Goal: Task Accomplishment & Management: Manage account settings

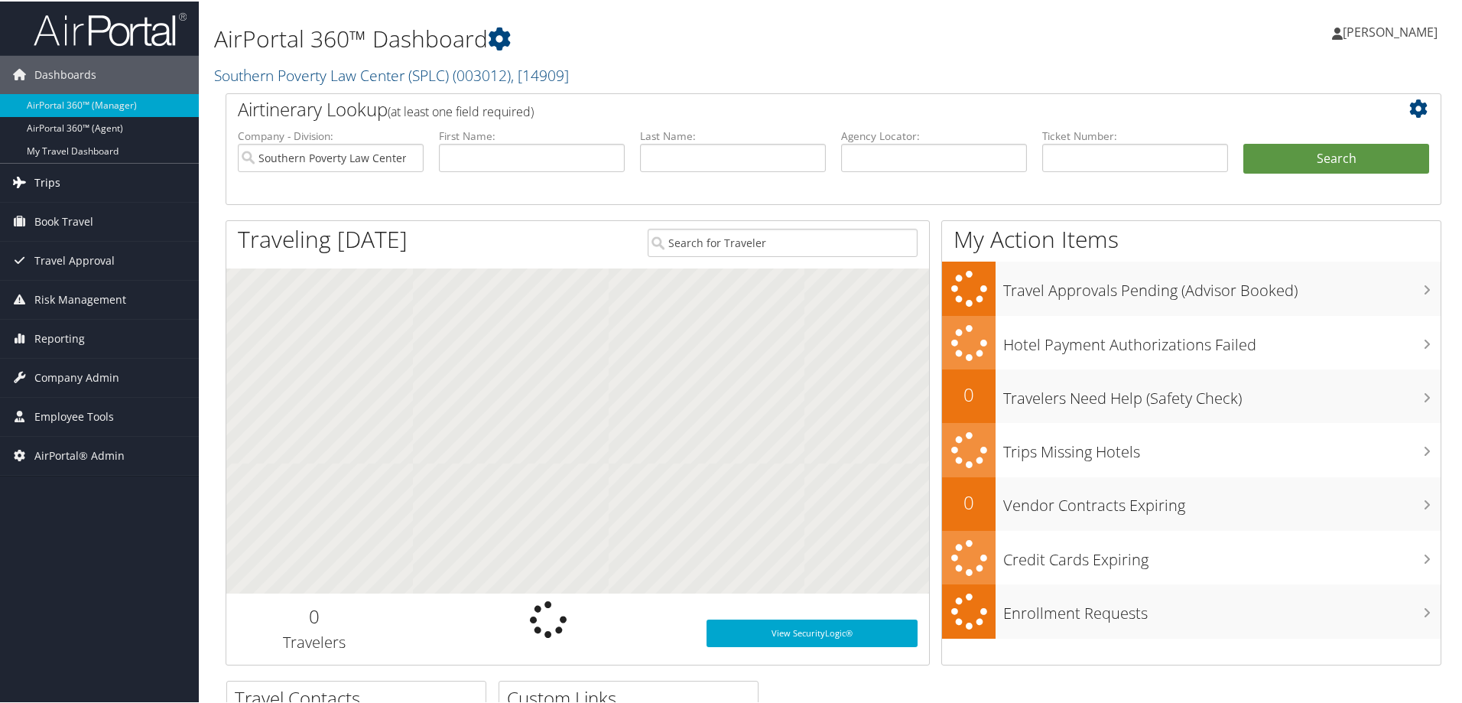
click at [57, 180] on span "Trips" at bounding box center [47, 181] width 26 height 38
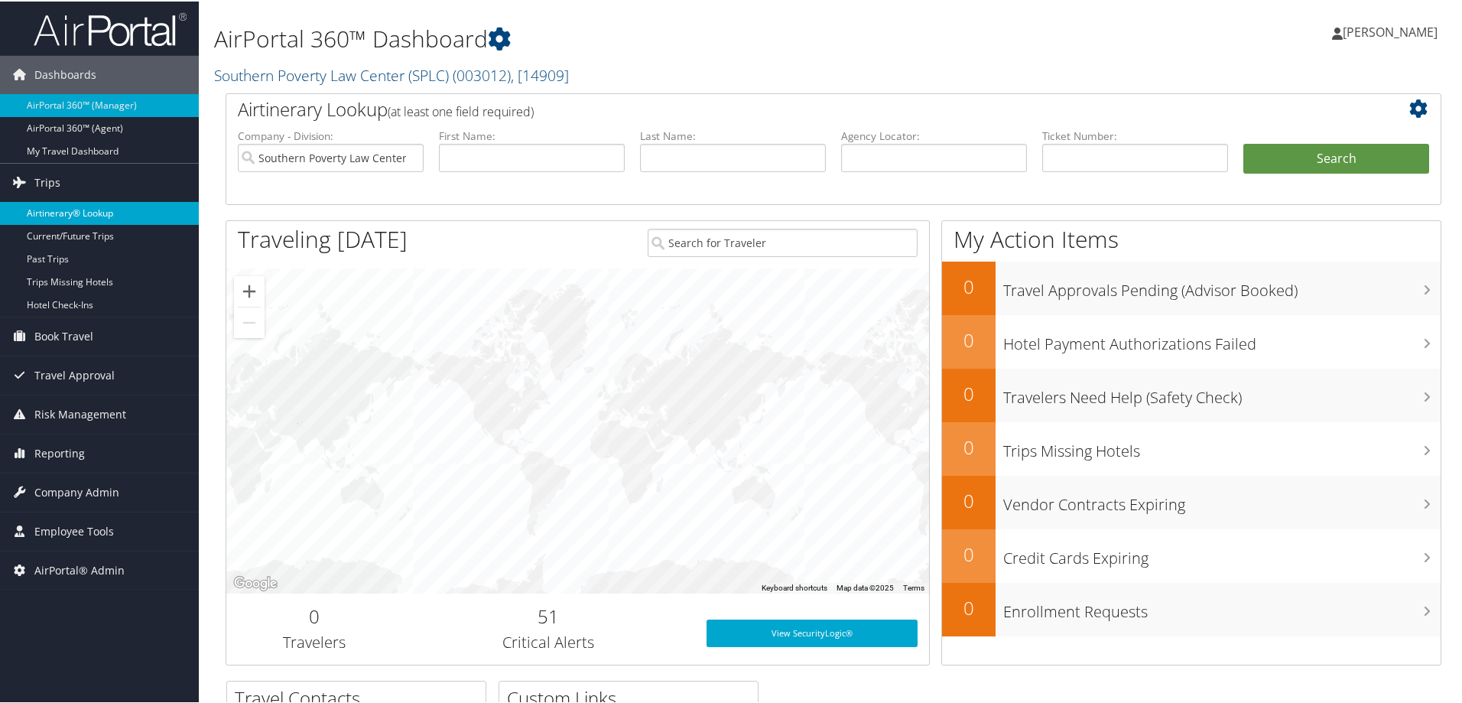
click at [64, 209] on link "Airtinerary® Lookup" at bounding box center [99, 211] width 199 height 23
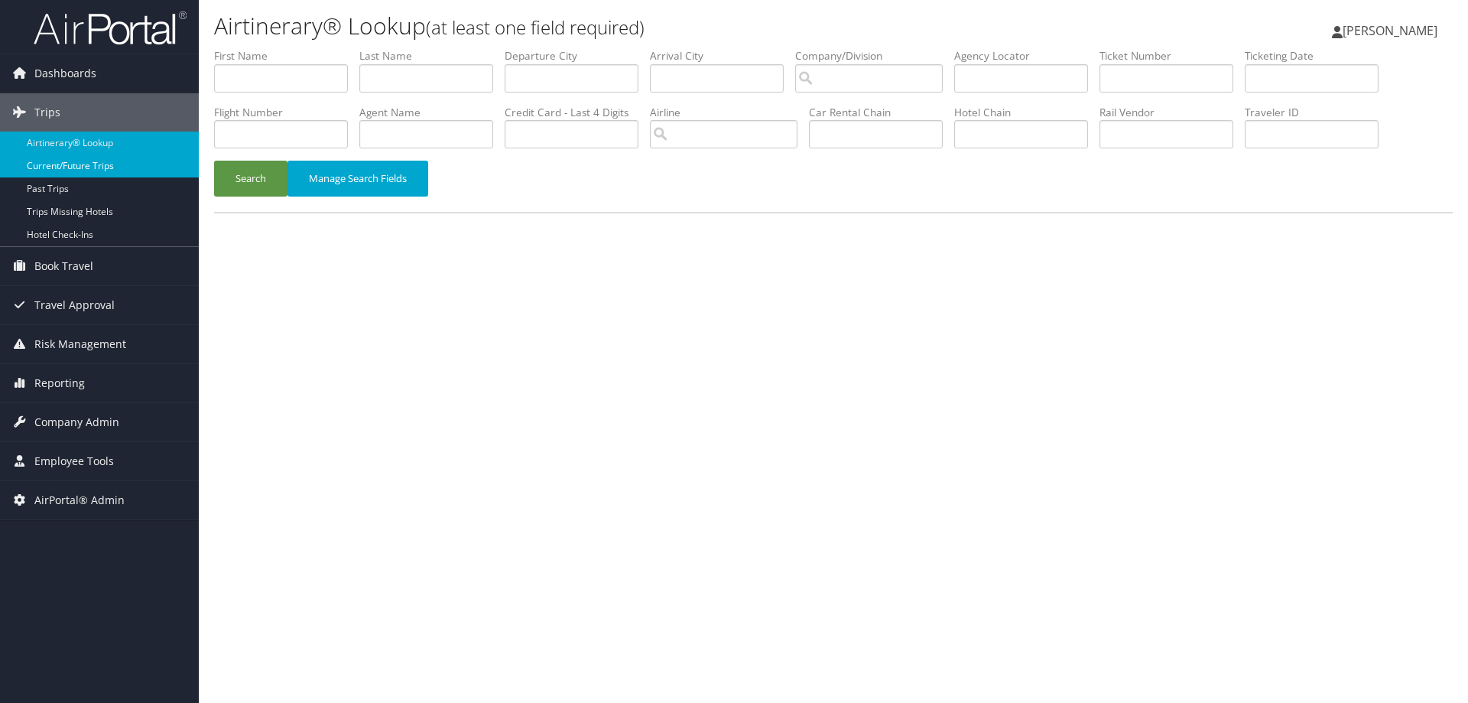
click at [59, 164] on link "Current/Future Trips" at bounding box center [99, 165] width 199 height 23
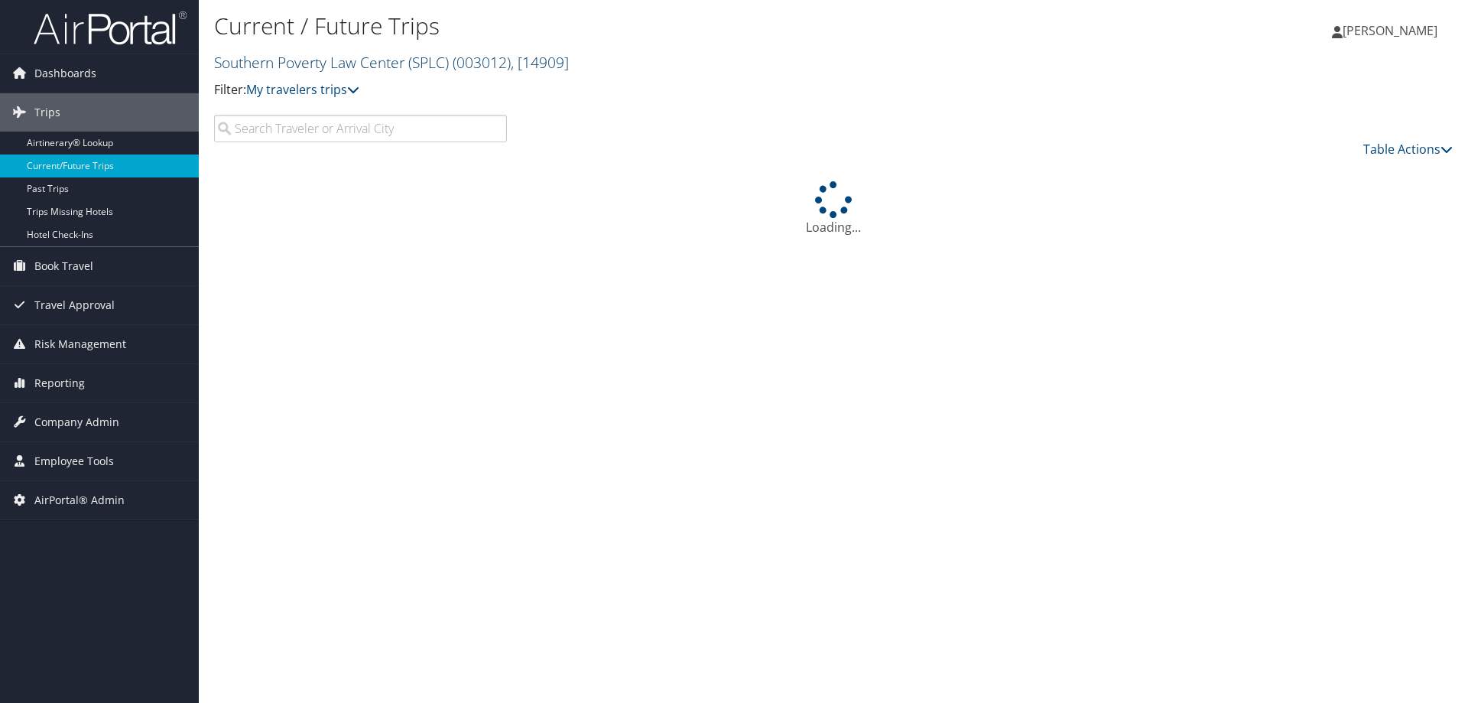
click at [322, 65] on link "Southern Poverty Law Center (SPLC) ( 003012 ) , [ 14909 ]" at bounding box center [391, 62] width 355 height 21
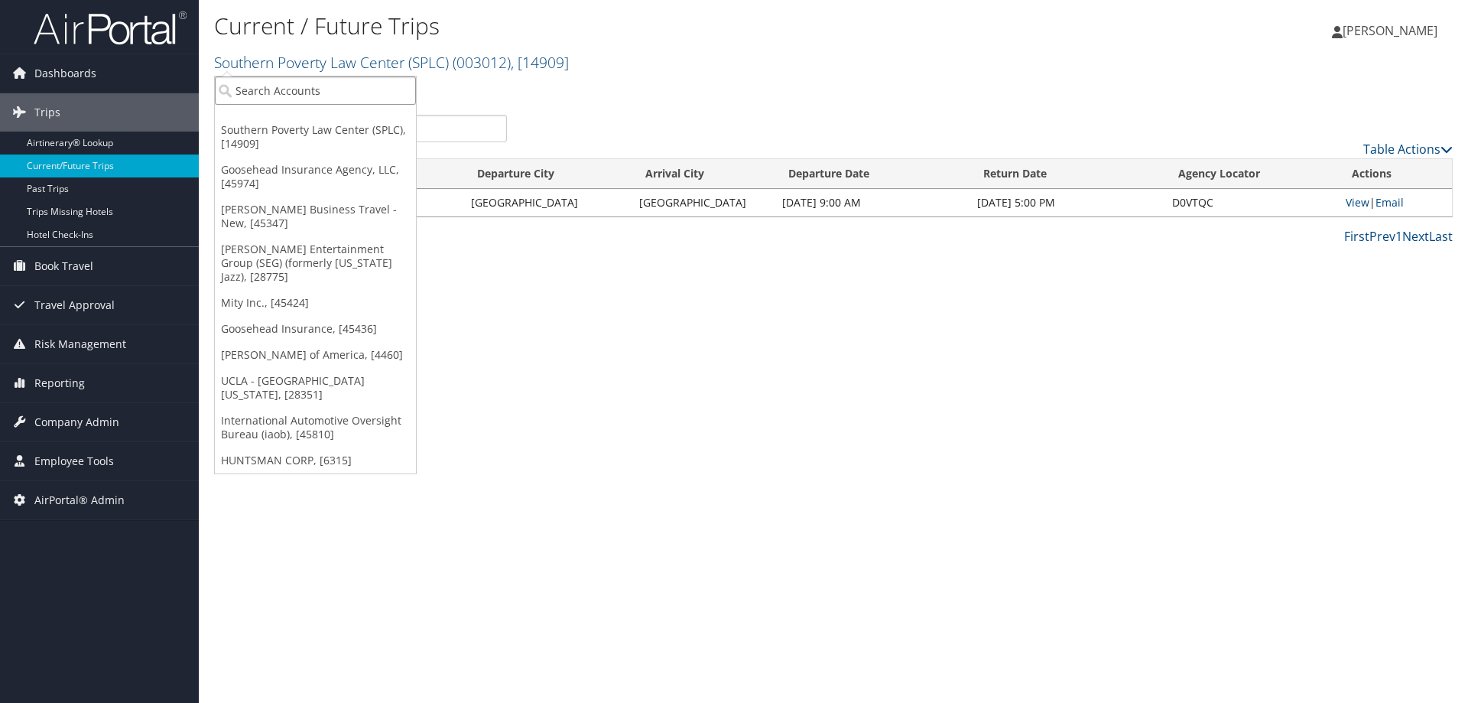
click at [309, 89] on input "search" at bounding box center [315, 90] width 201 height 28
type input "mbs"
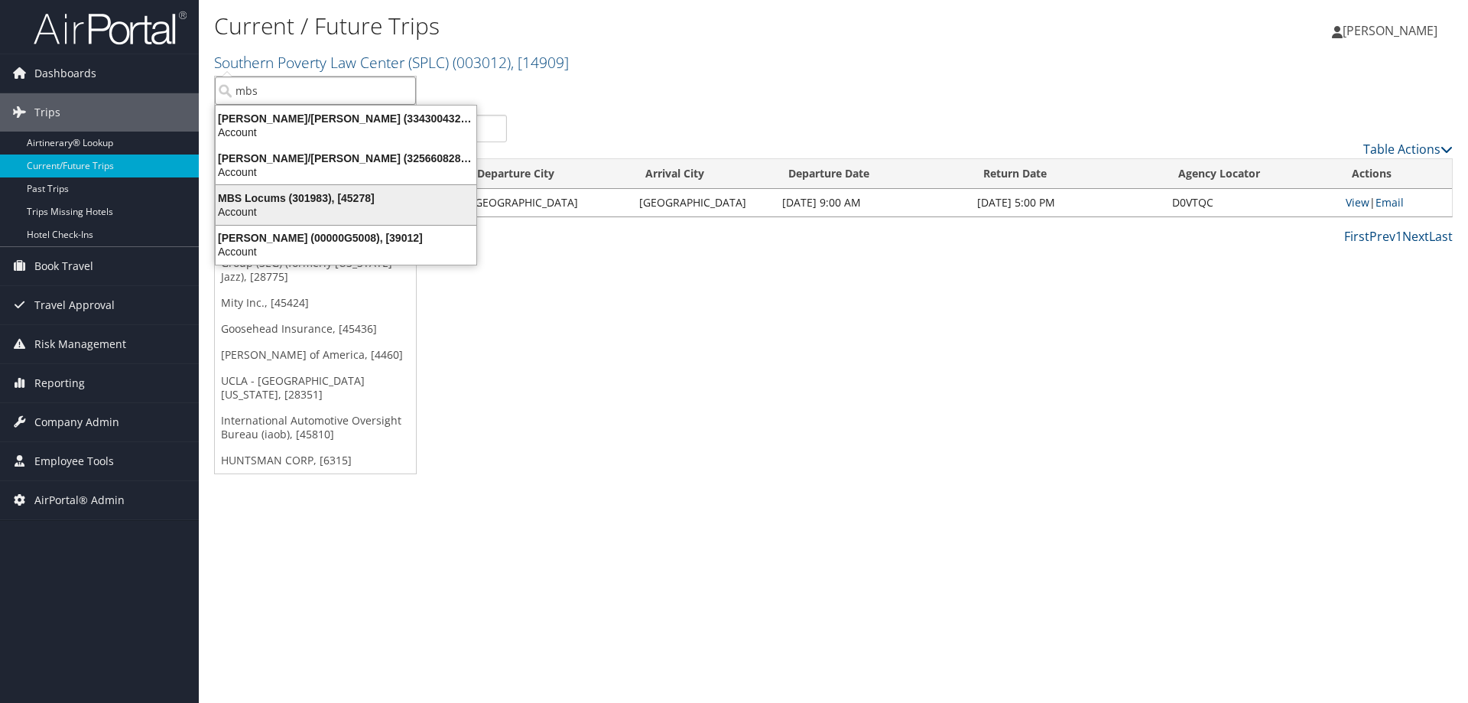
click at [285, 203] on div "MBS Locums (301983), [45278]" at bounding box center [345, 198] width 279 height 14
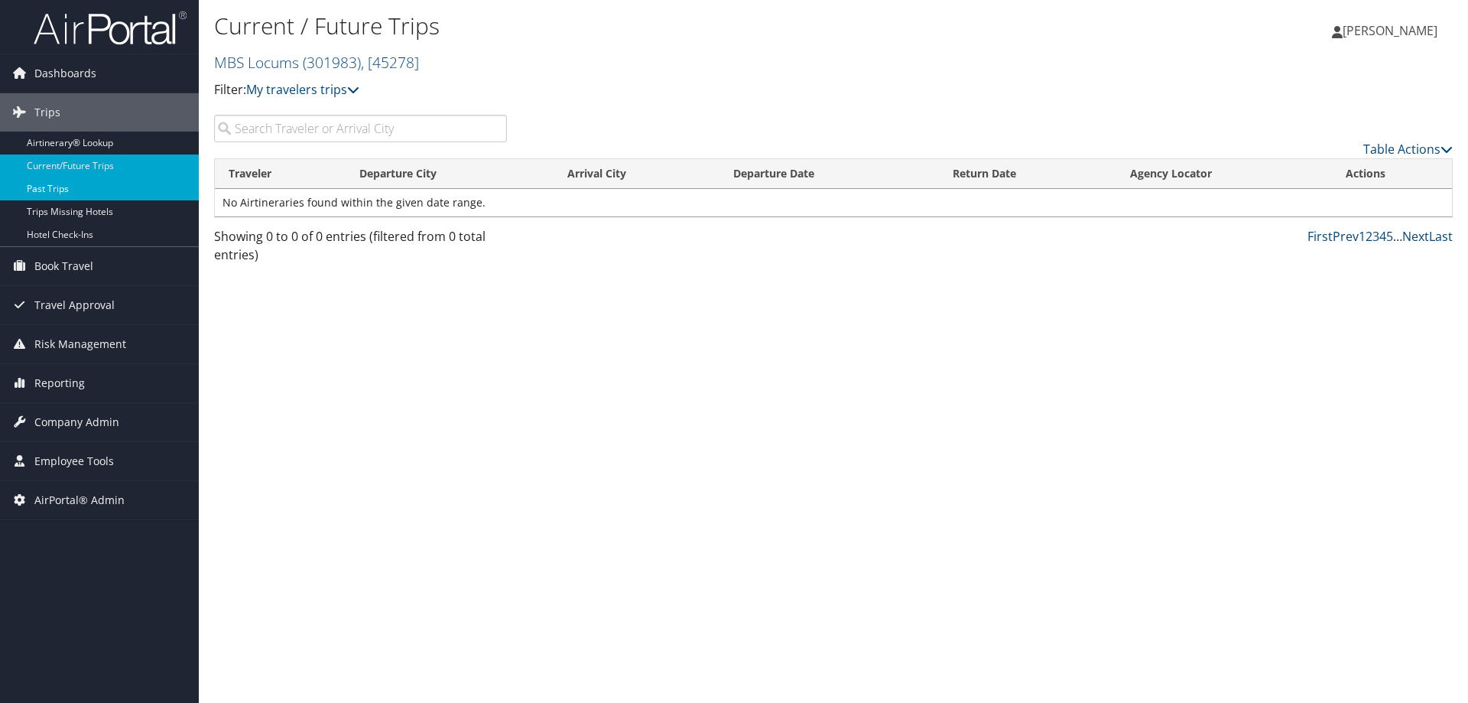
click at [45, 194] on link "Past Trips" at bounding box center [99, 188] width 199 height 23
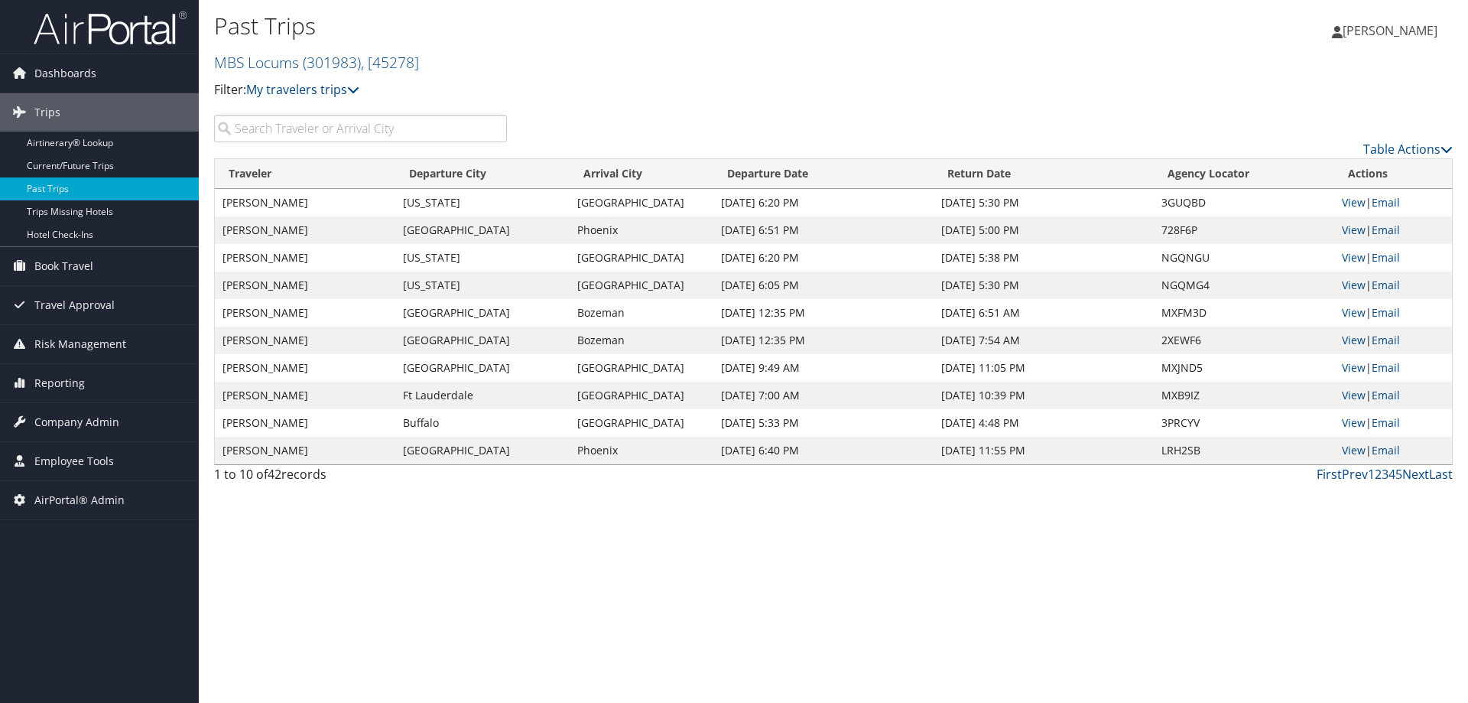
click at [1277, 578] on div "Past Trips MBS Locums ( 301983 ) , [ 45278 ] MBS Locums Southern Poverty Law Ce…" at bounding box center [833, 351] width 1269 height 703
click at [333, 67] on span "( 301983 )" at bounding box center [332, 62] width 58 height 21
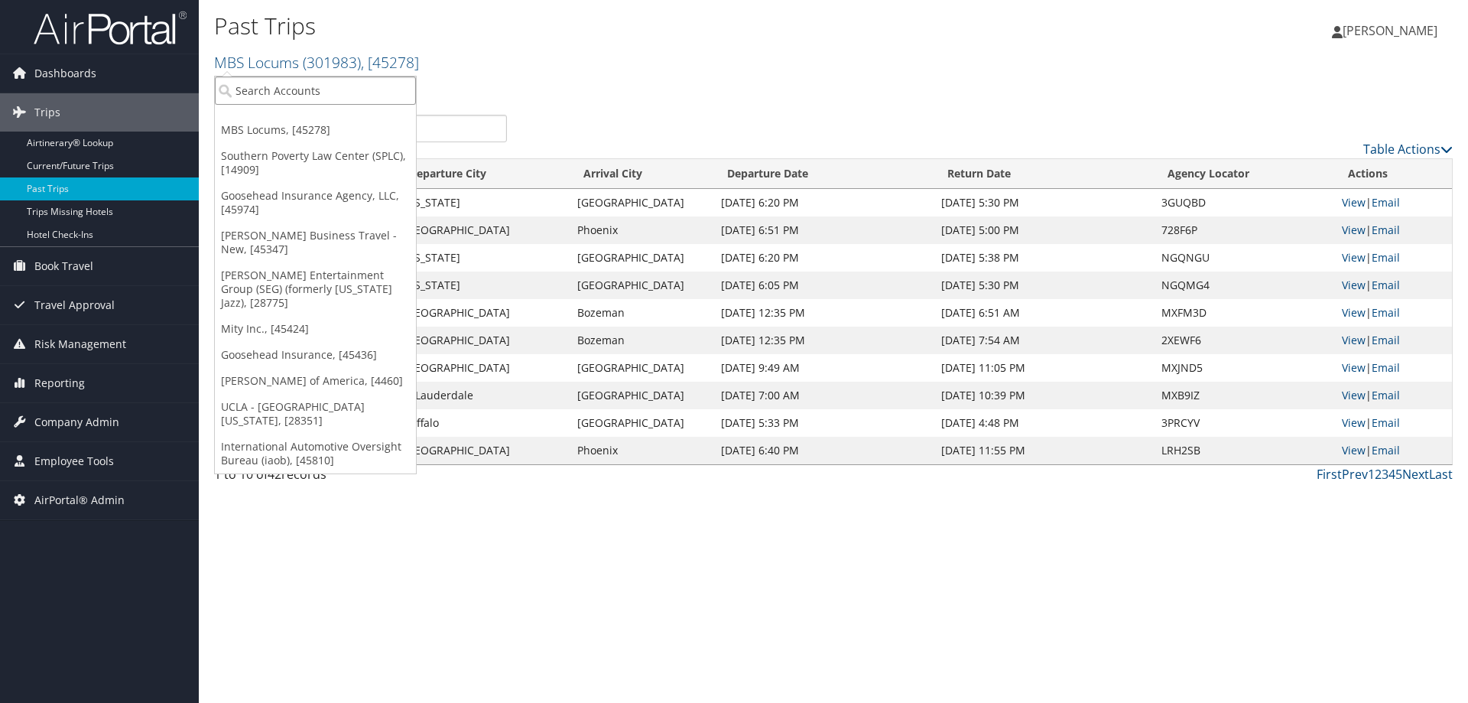
click at [316, 88] on input "search" at bounding box center [315, 90] width 201 height 28
type input "carollo"
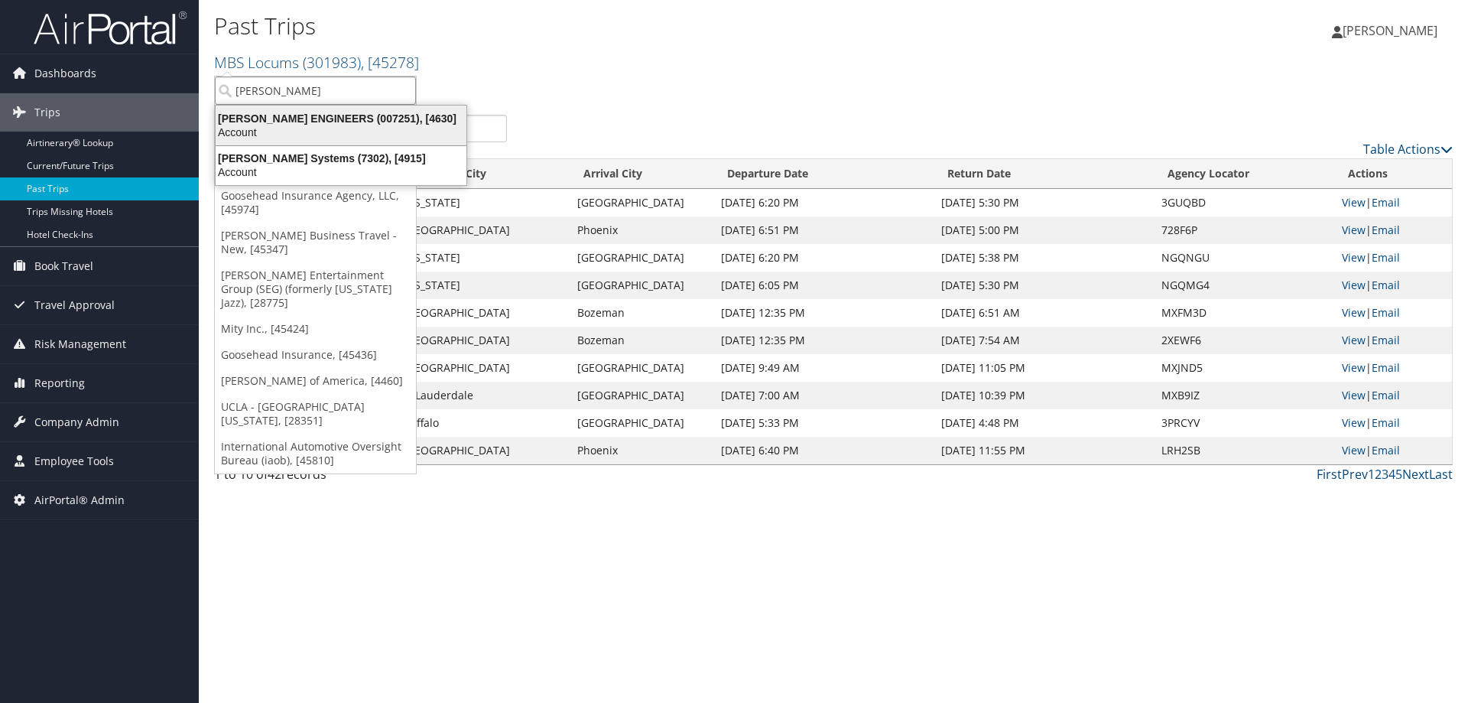
click at [329, 121] on div "CAROLLO ENGINEERS (007251), [4630]" at bounding box center [340, 119] width 269 height 14
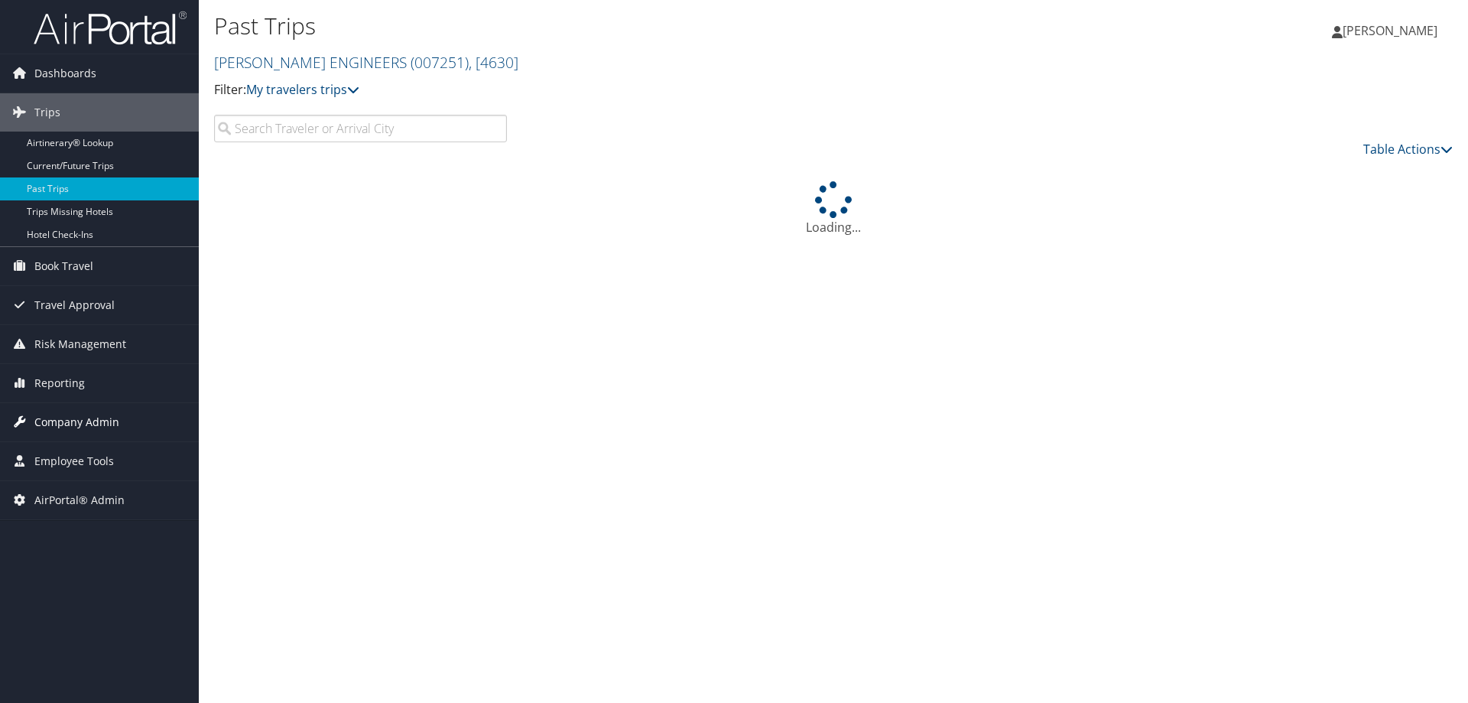
click at [83, 425] on span "Company Admin" at bounding box center [76, 422] width 85 height 38
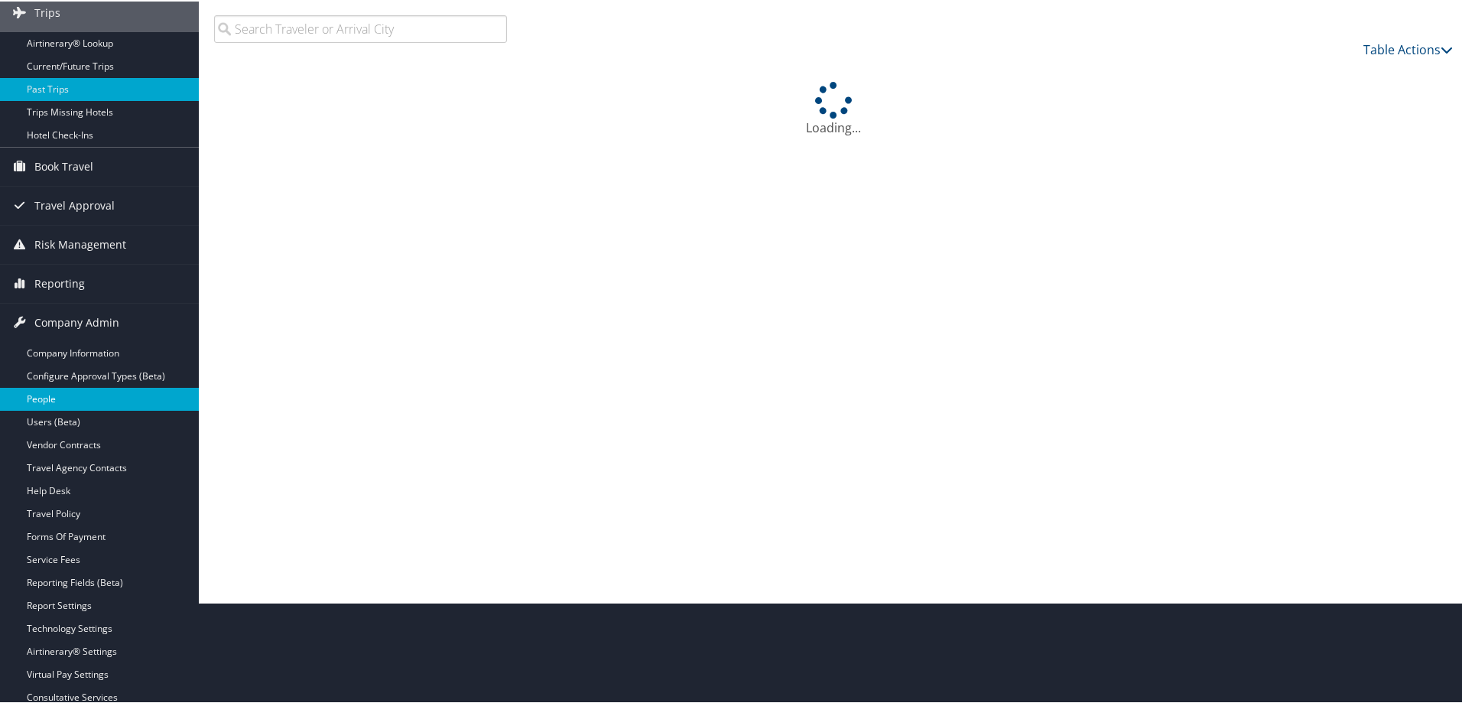
scroll to position [102, 0]
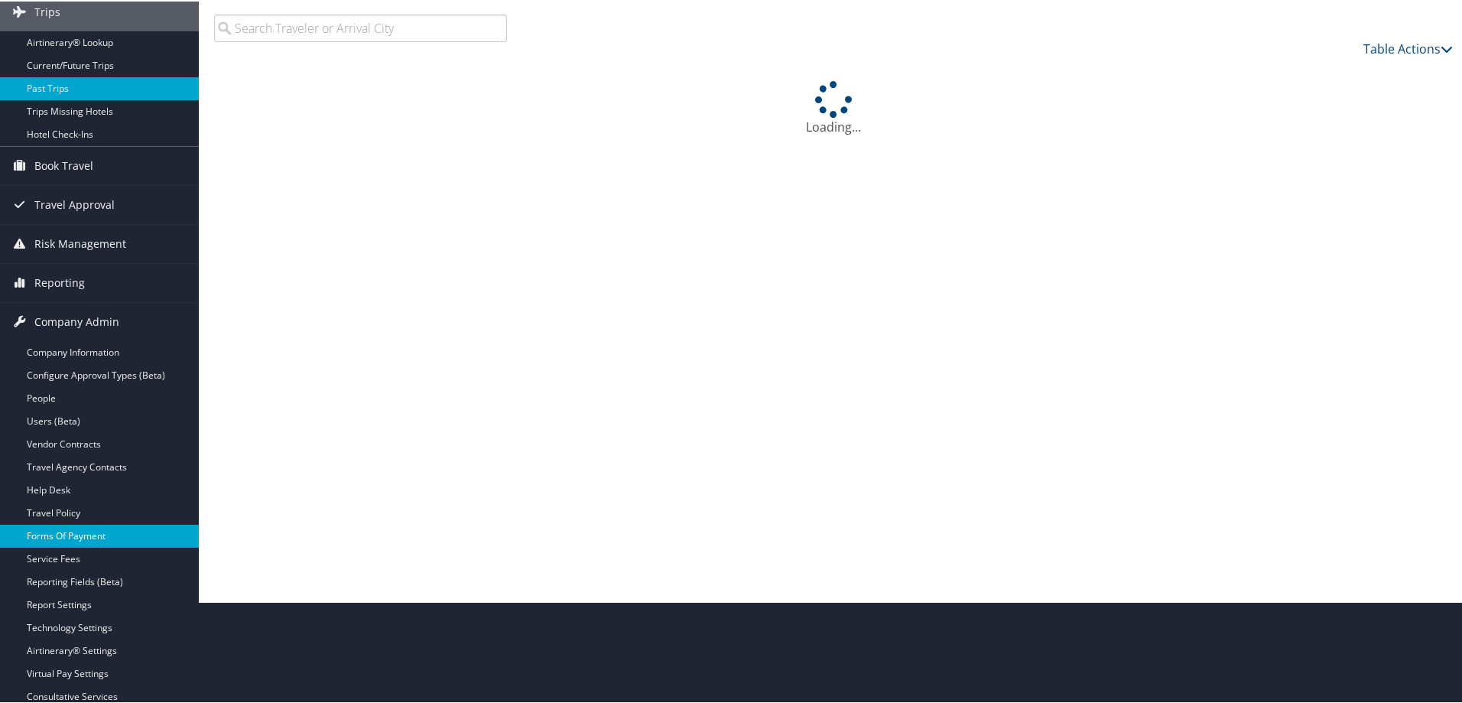
click at [67, 531] on link "Forms Of Payment" at bounding box center [99, 534] width 199 height 23
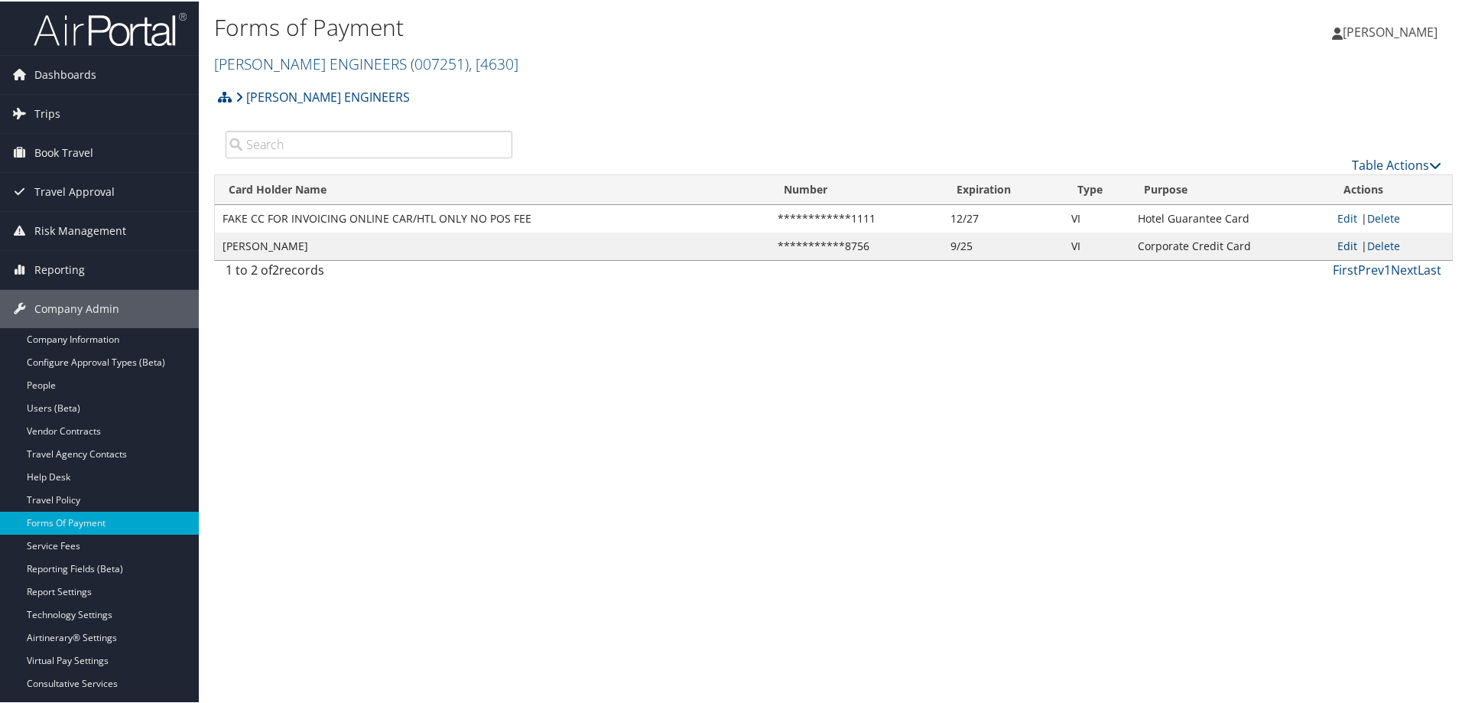
click at [1342, 239] on link "Edit" at bounding box center [1347, 244] width 20 height 15
select select "2"
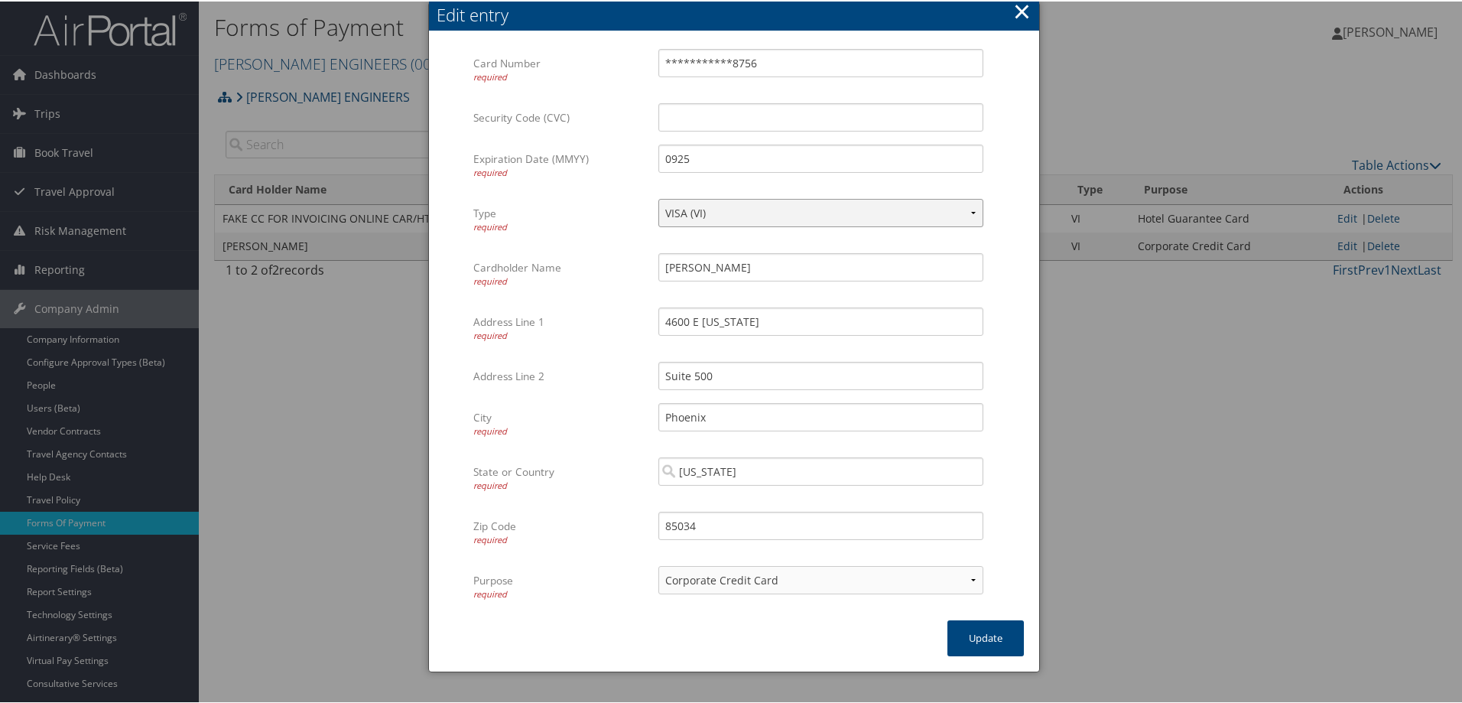
click at [702, 210] on select "VISA (VI) Mastercard (CA) American Express (AX) Discover (DS) Amex (AM) Masterc…" at bounding box center [820, 211] width 325 height 28
select select "TP"
click at [658, 197] on select "VISA (VI) Mastercard (CA) American Express (AX) Discover (DS) Amex (AM) Masterc…" at bounding box center [820, 211] width 325 height 28
click at [969, 638] on button "Update" at bounding box center [985, 636] width 76 height 36
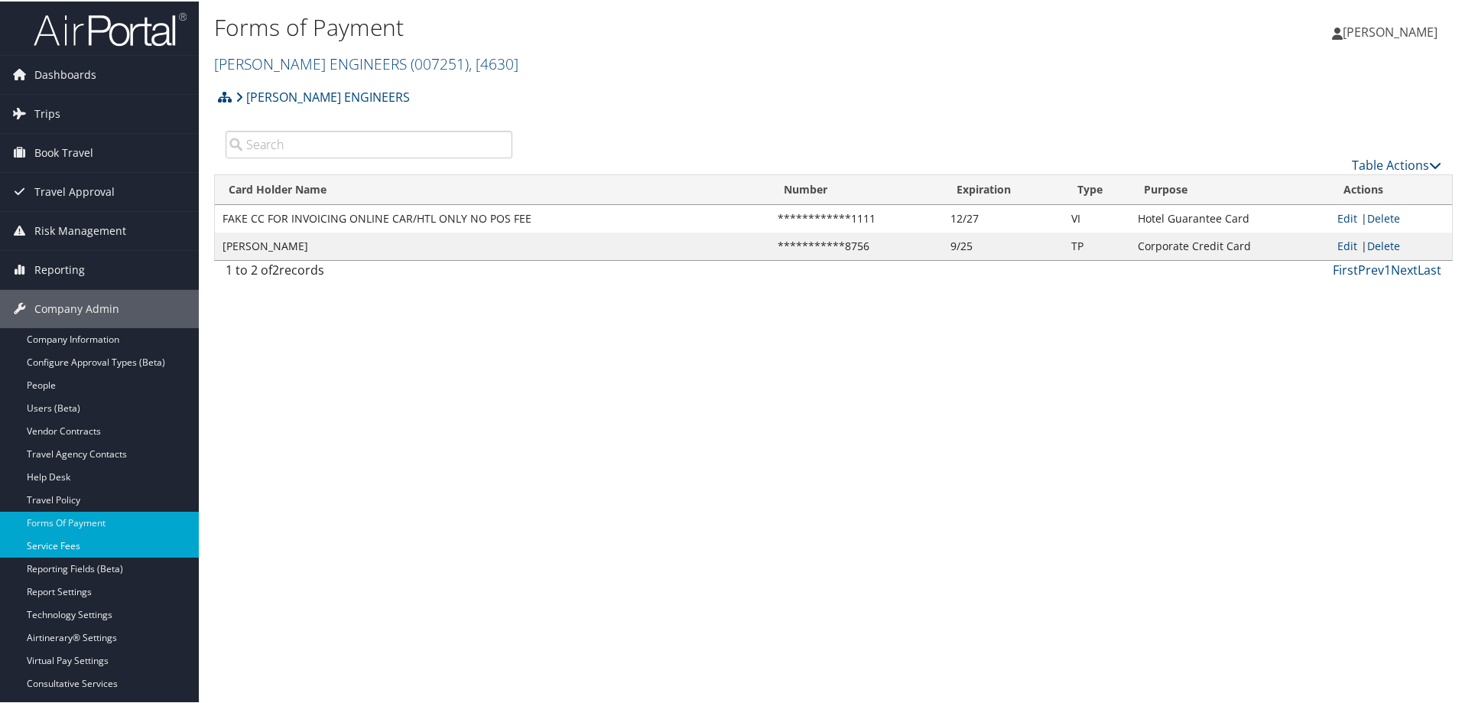
click at [61, 550] on link "Service Fees" at bounding box center [99, 544] width 199 height 23
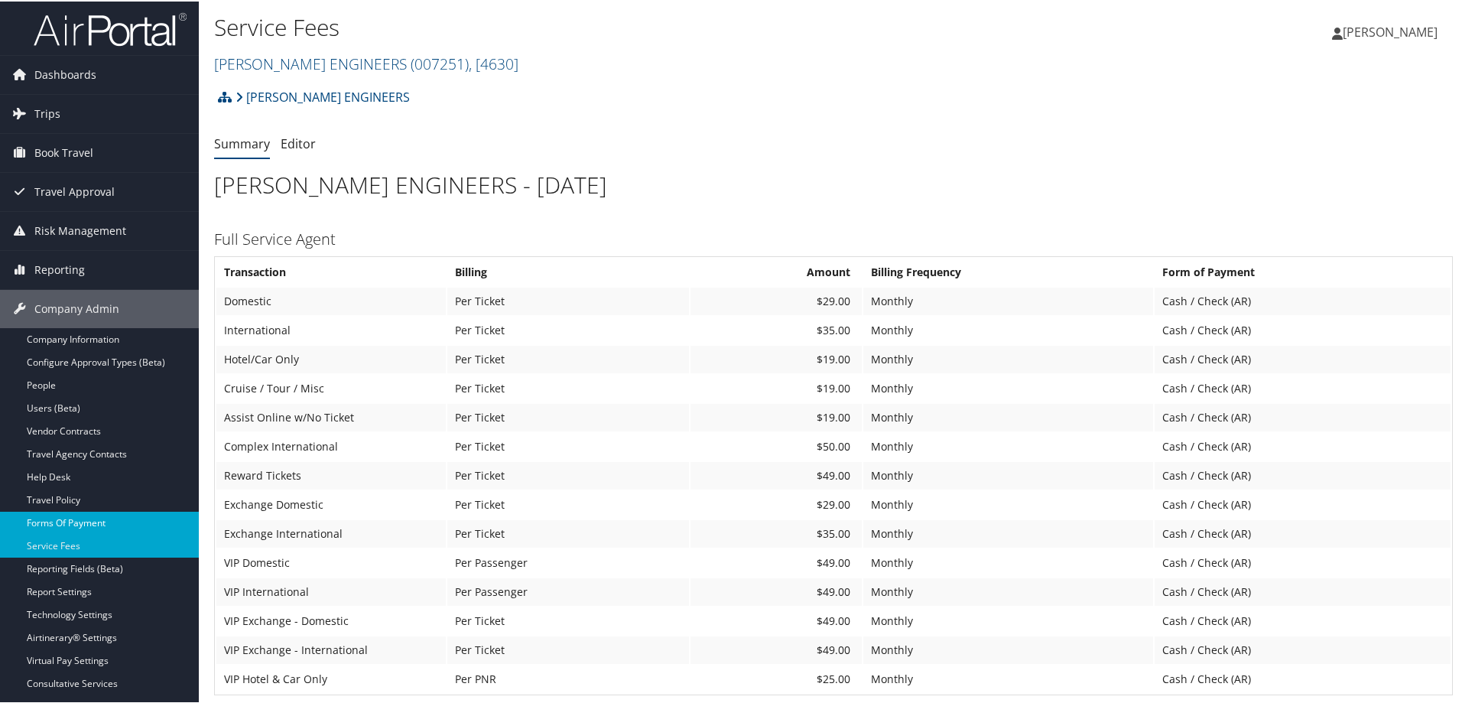
click at [35, 516] on link "Forms Of Payment" at bounding box center [99, 521] width 199 height 23
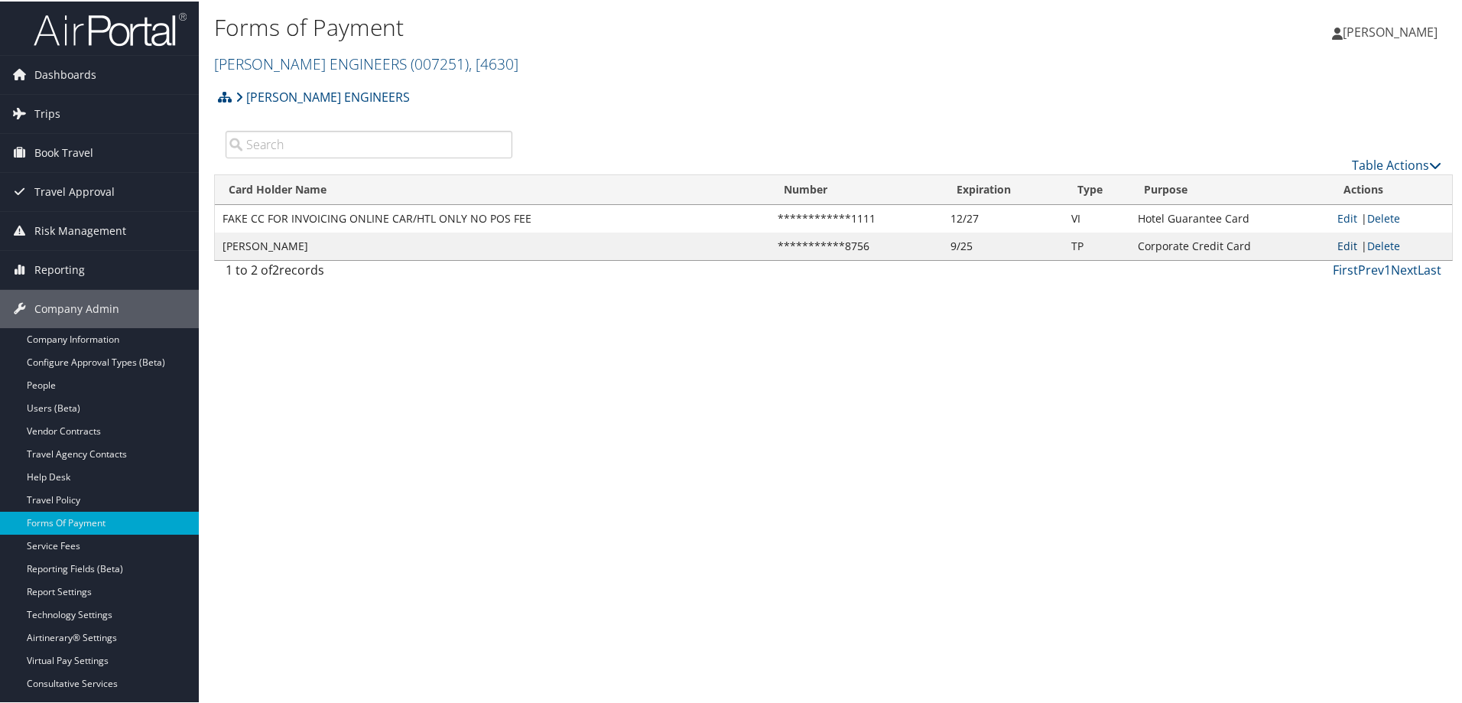
click at [1343, 245] on link "Edit" at bounding box center [1347, 244] width 20 height 15
select select "TP"
select select "2"
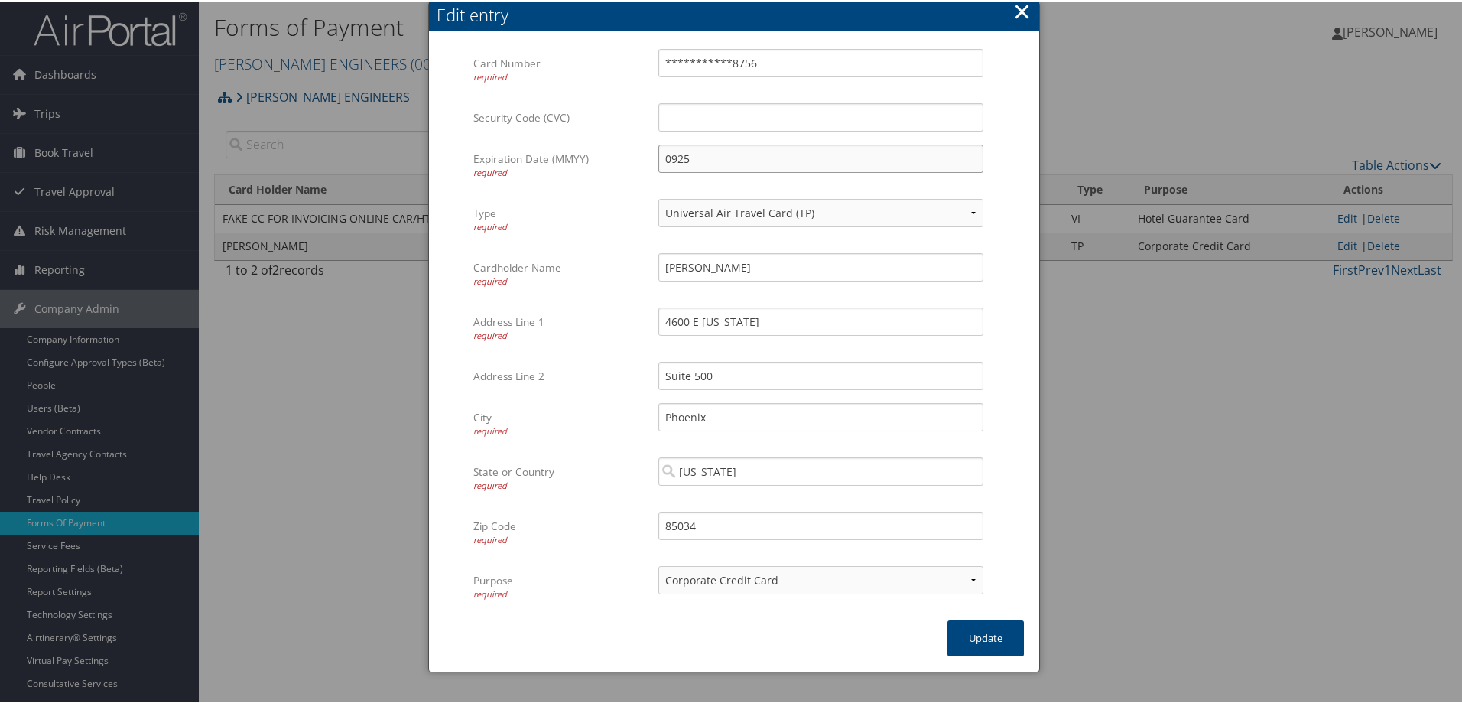
click at [597, 141] on div "**********" at bounding box center [733, 332] width 521 height 571
type input "0630"
click at [983, 648] on button "Update" at bounding box center [985, 636] width 76 height 36
